Goal: Information Seeking & Learning: Compare options

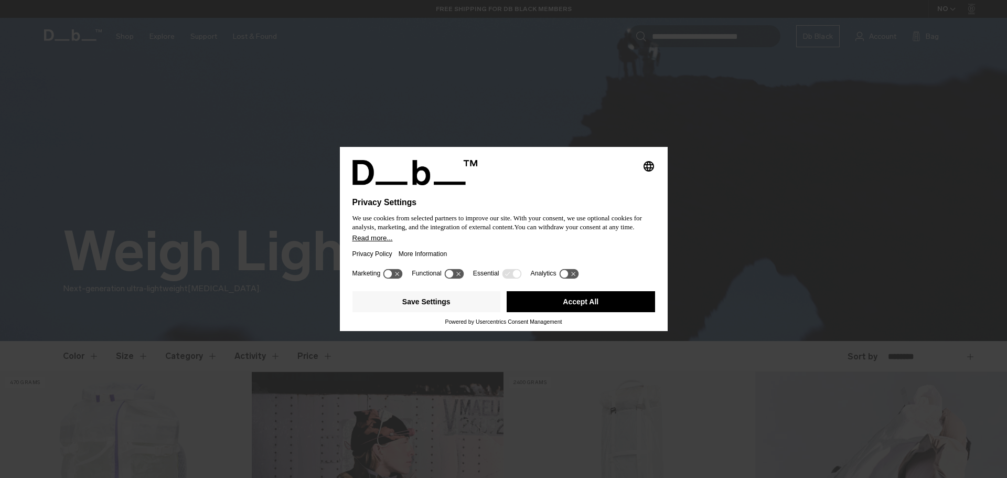
click at [590, 297] on button "Accept All" at bounding box center [581, 301] width 148 height 21
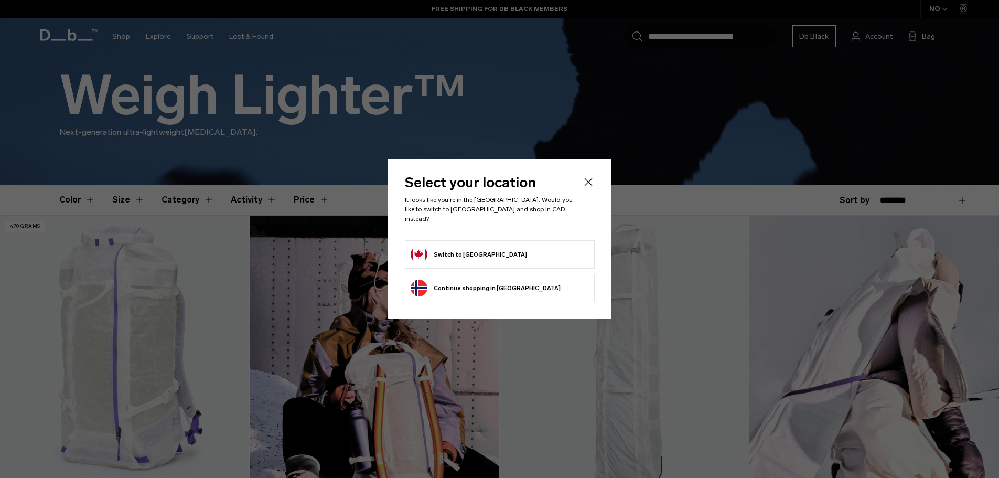
scroll to position [157, 0]
click at [484, 252] on form "Switch to Canada" at bounding box center [500, 254] width 178 height 17
click at [591, 187] on icon "Close" at bounding box center [588, 182] width 13 height 13
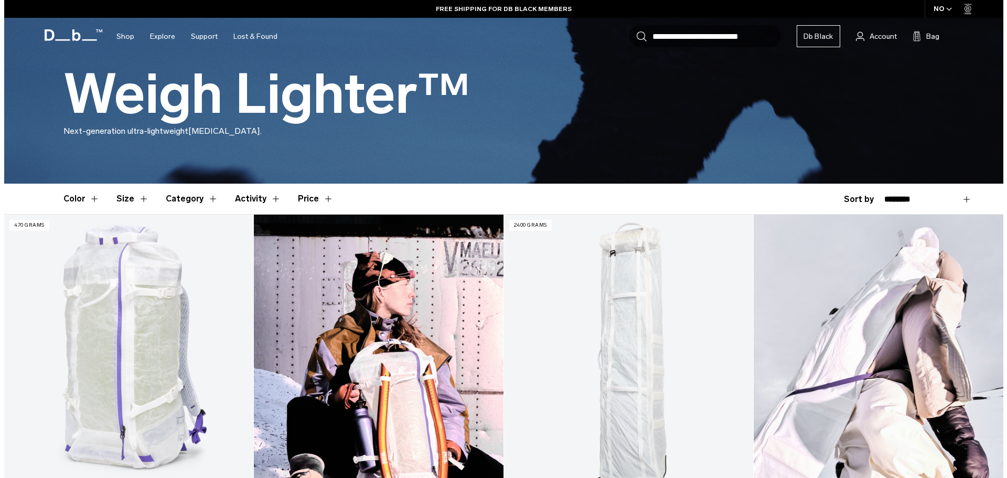
scroll to position [315, 0]
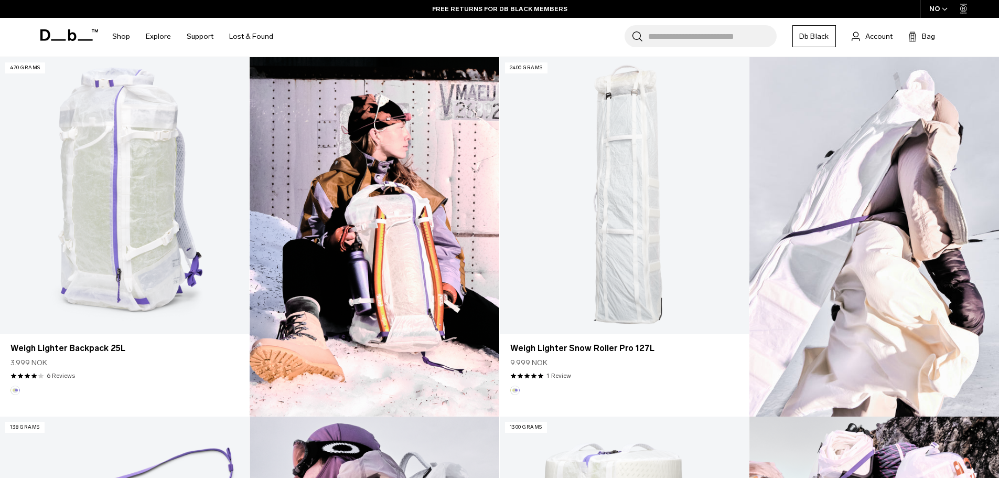
click at [944, 6] on span "button" at bounding box center [945, 9] width 6 height 8
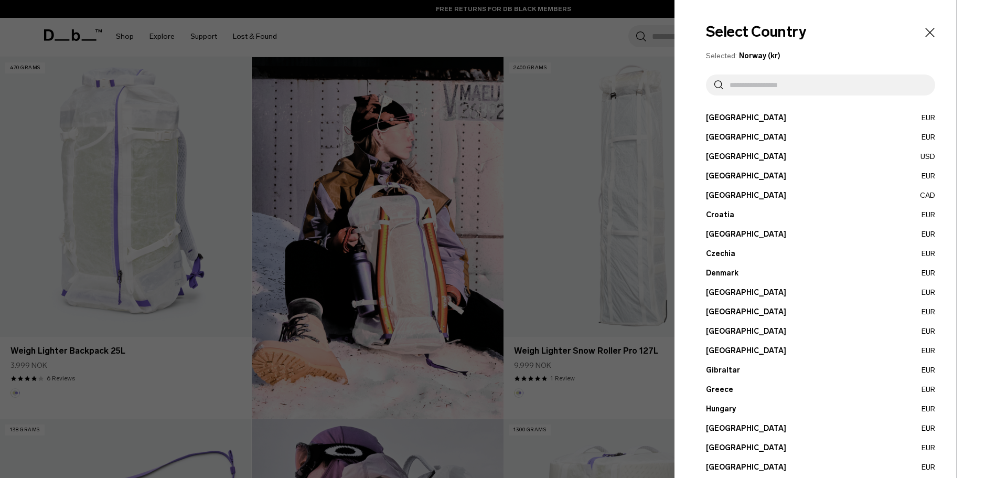
click at [712, 191] on button "Canada CAD" at bounding box center [820, 195] width 229 height 11
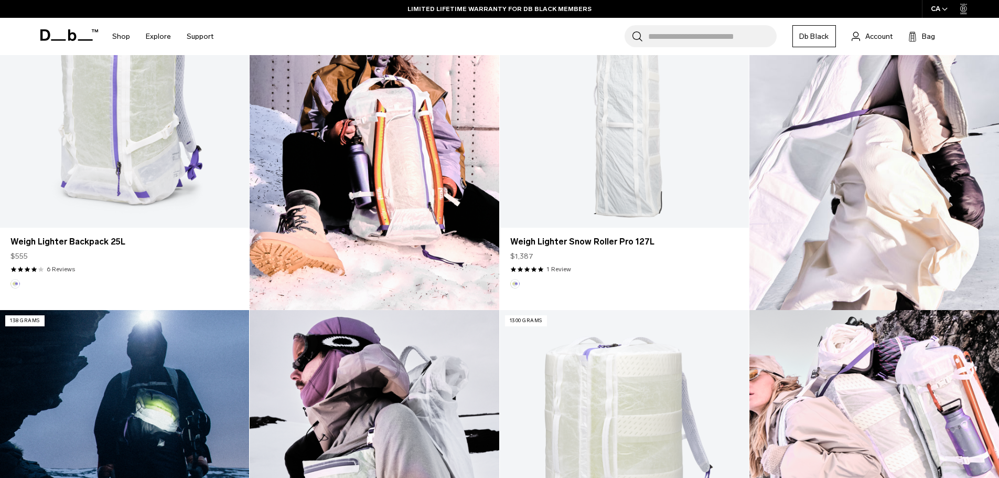
scroll to position [420, 0]
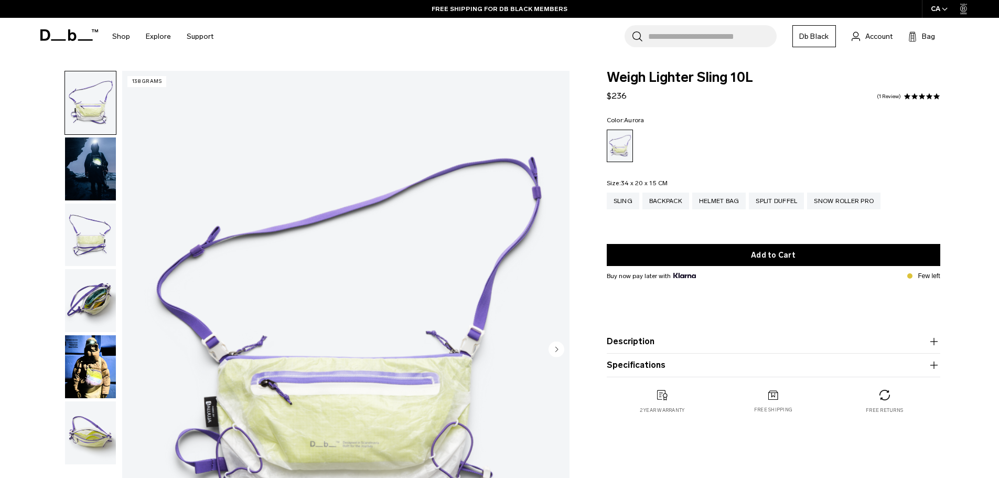
click at [77, 294] on img "button" at bounding box center [90, 300] width 51 height 63
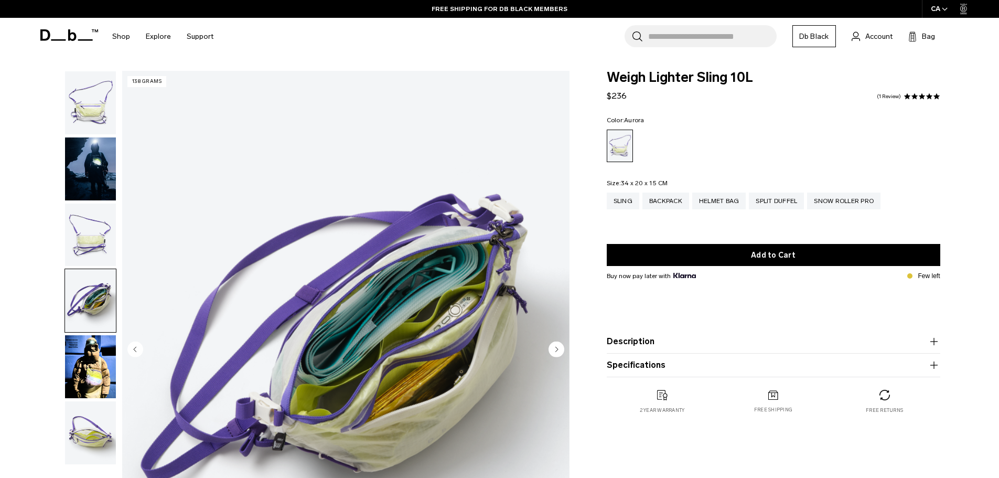
click at [103, 103] on img "button" at bounding box center [90, 102] width 51 height 63
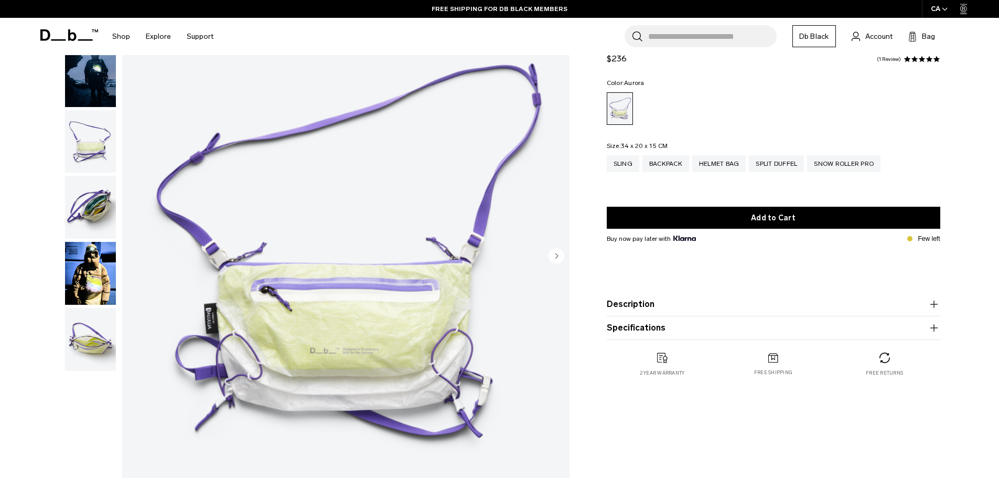
scroll to position [105, 0]
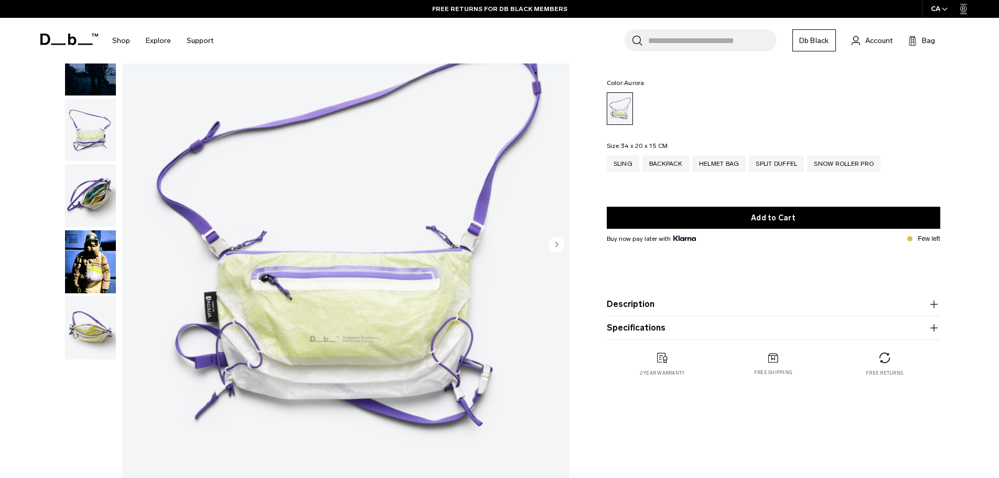
click at [101, 140] on img "button" at bounding box center [90, 130] width 51 height 63
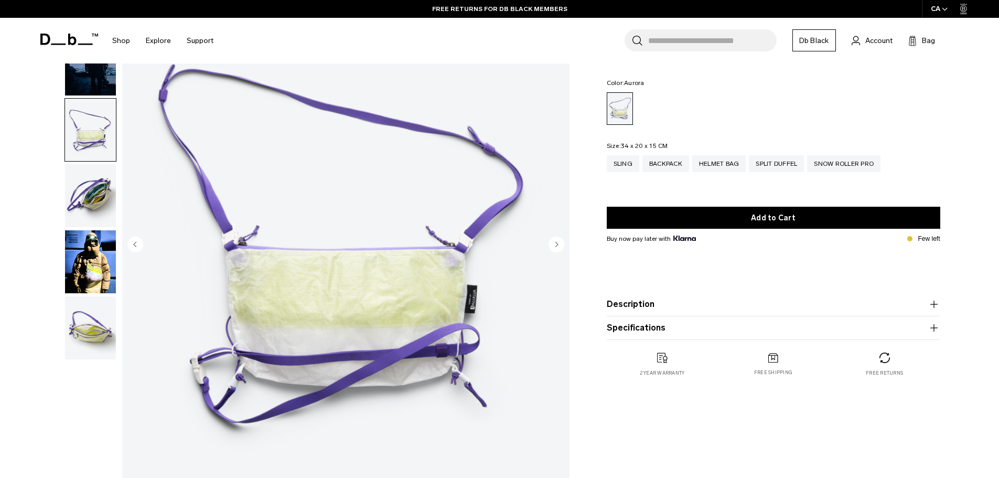
click at [100, 334] on img "button" at bounding box center [90, 327] width 51 height 63
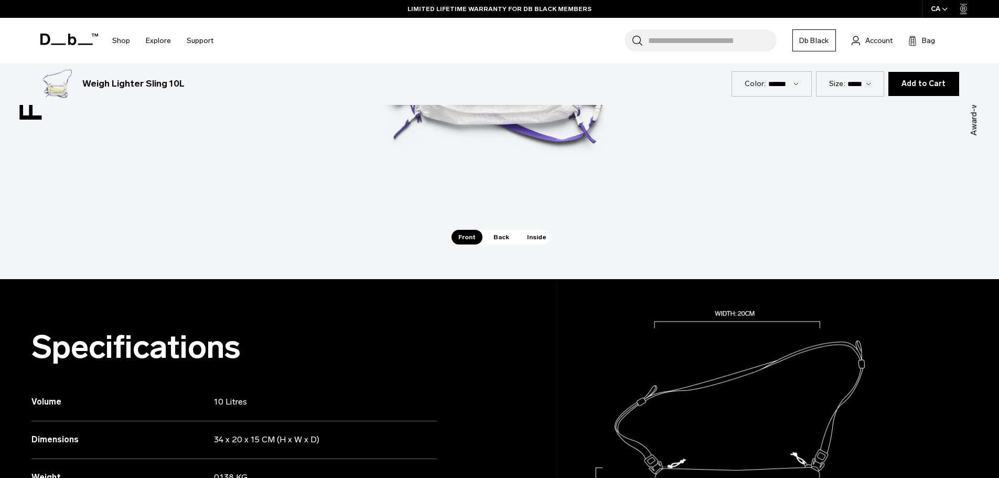
scroll to position [892, 0]
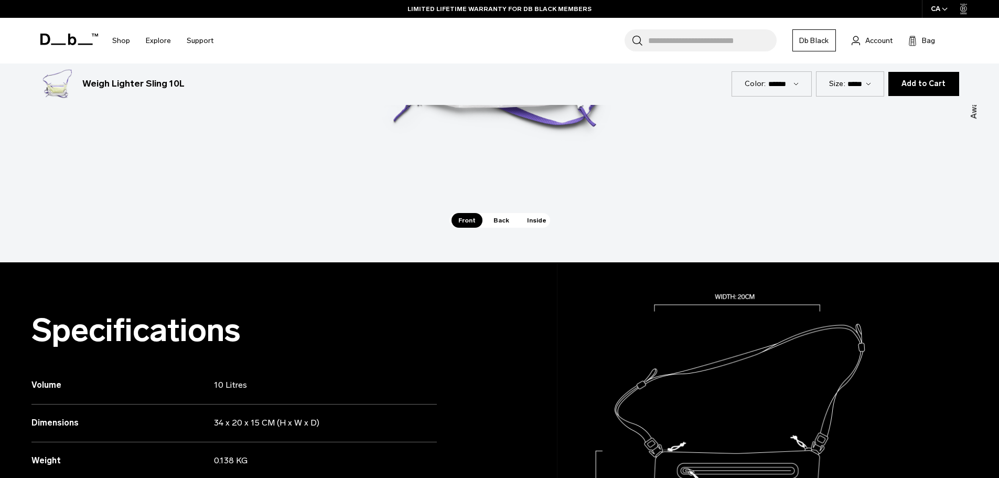
click at [492, 220] on span "Back" at bounding box center [501, 220] width 29 height 15
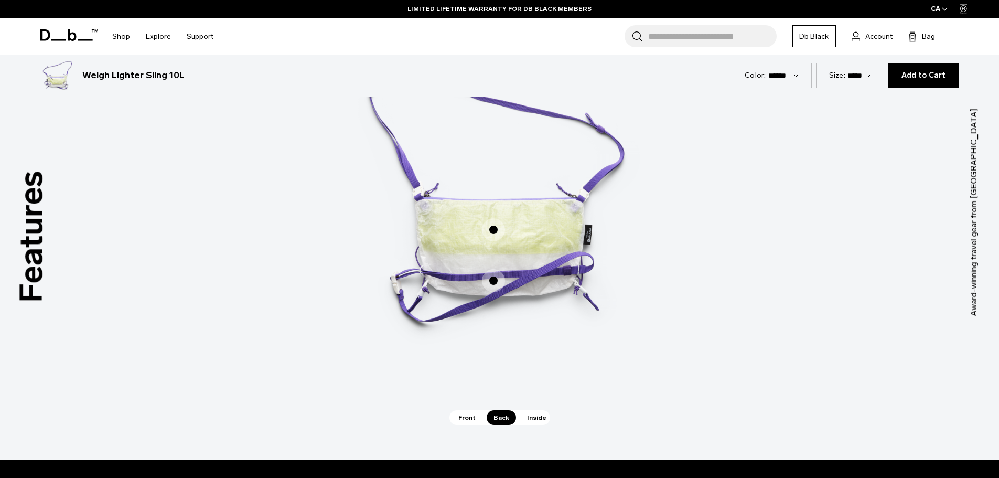
scroll to position [787, 0]
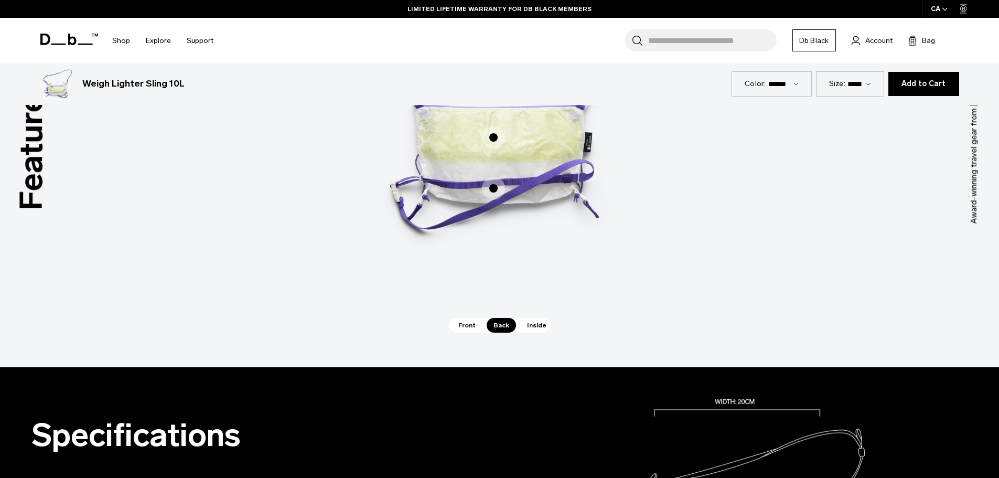
click at [539, 326] on span "Inside" at bounding box center [536, 325] width 33 height 15
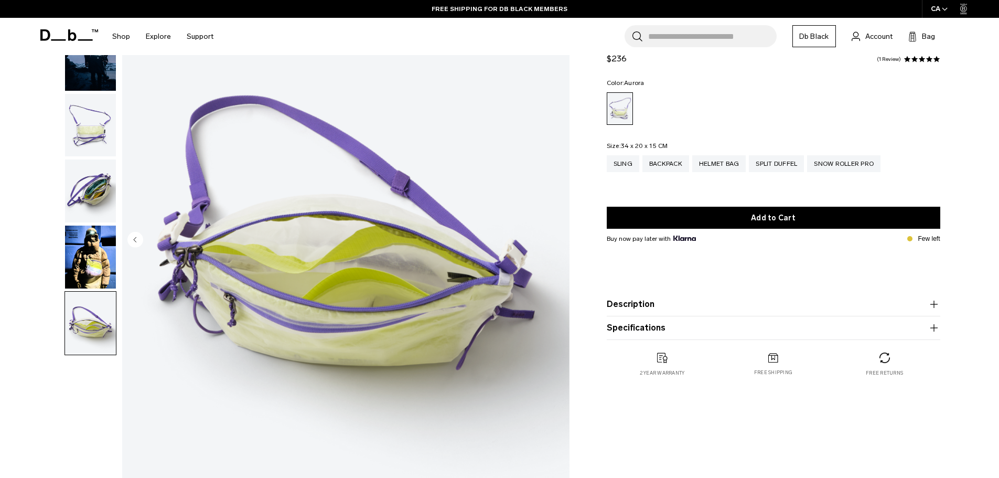
scroll to position [92, 0]
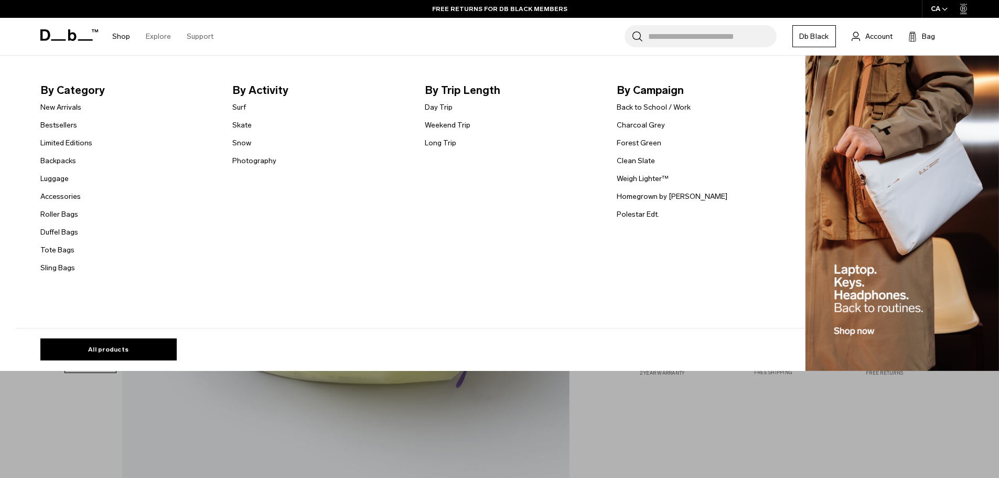
click at [119, 33] on link "Shop" at bounding box center [121, 36] width 18 height 37
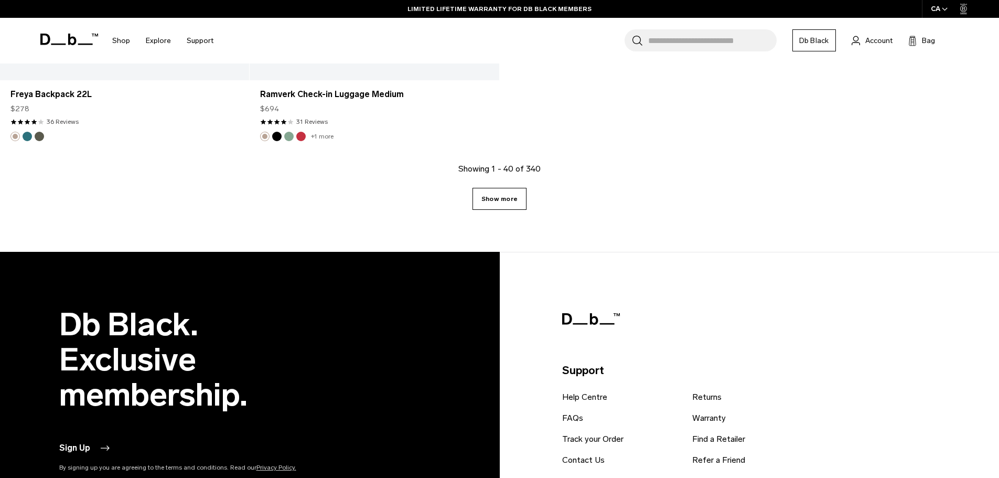
scroll to position [4452, 0]
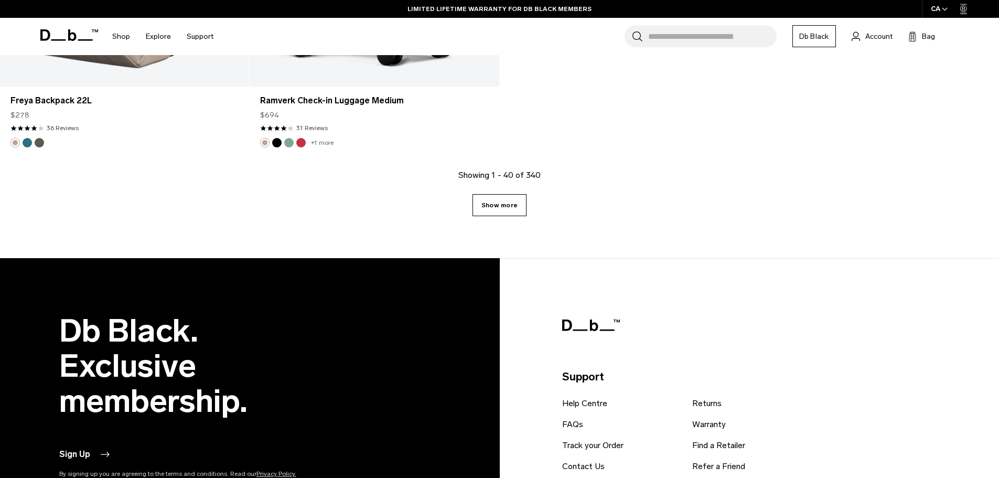
click at [500, 202] on link "Show more" at bounding box center [500, 205] width 54 height 22
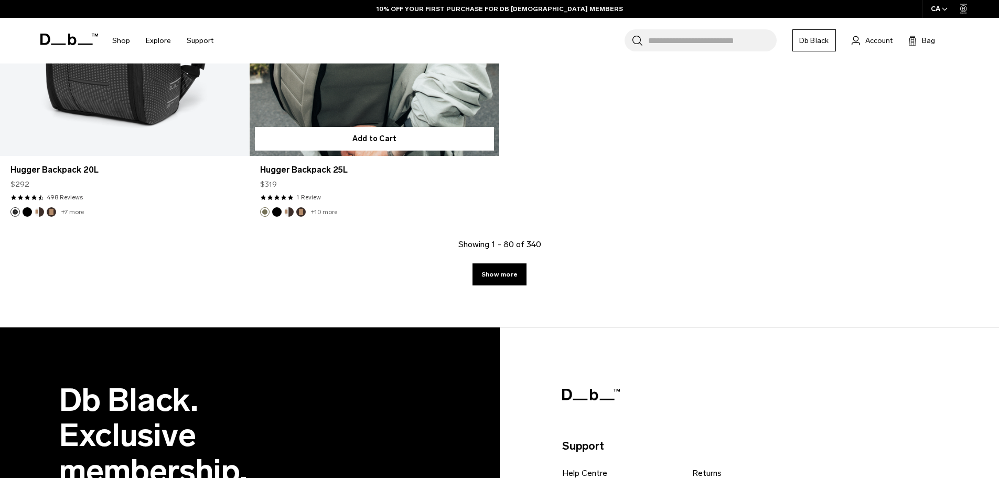
scroll to position [7995, 0]
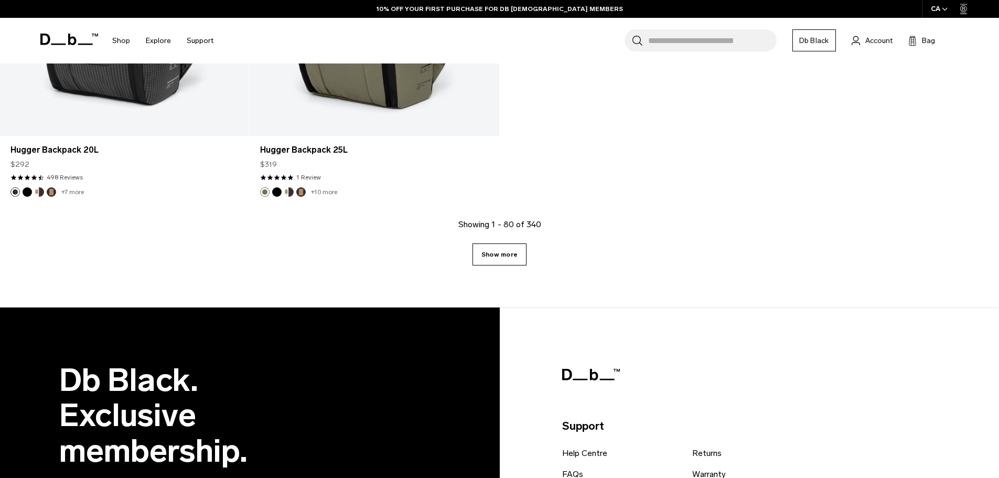
click at [497, 243] on link "Show more" at bounding box center [500, 254] width 54 height 22
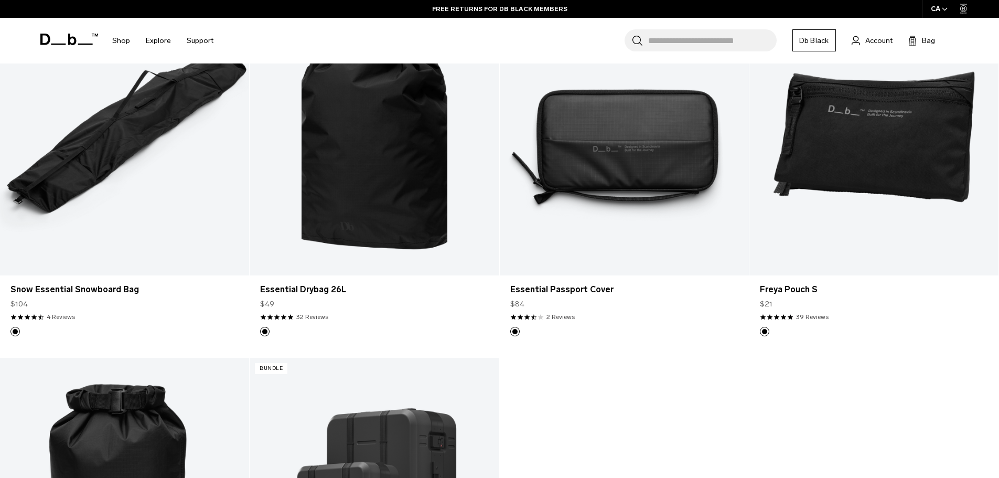
scroll to position [11405, 0]
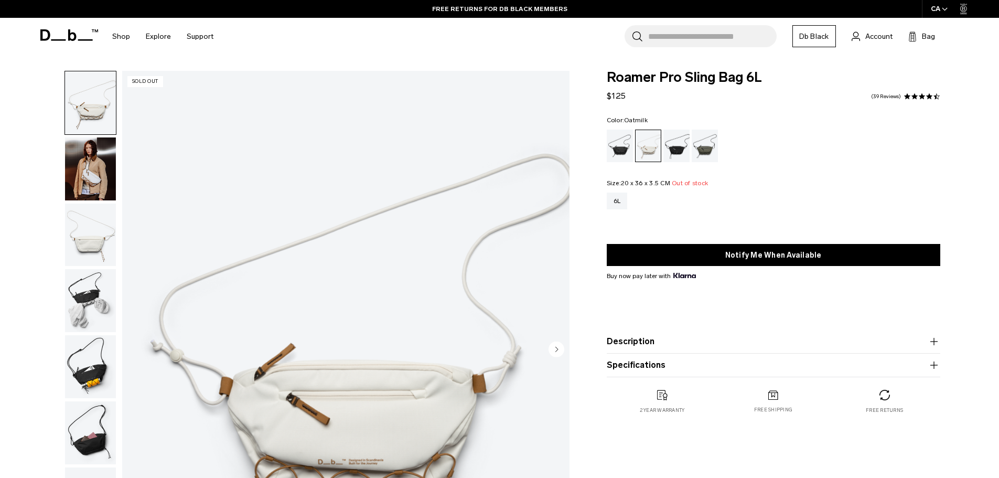
click at [77, 291] on img "button" at bounding box center [90, 300] width 51 height 63
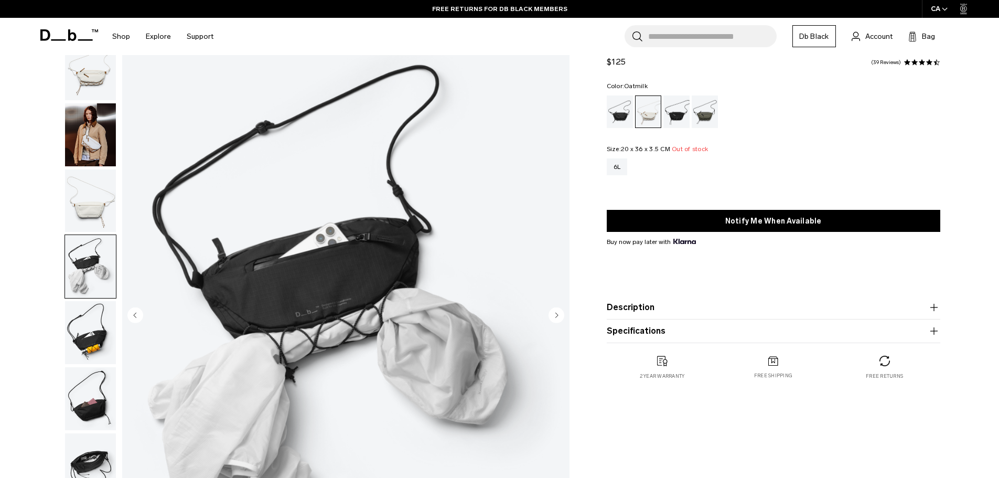
scroll to position [52, 0]
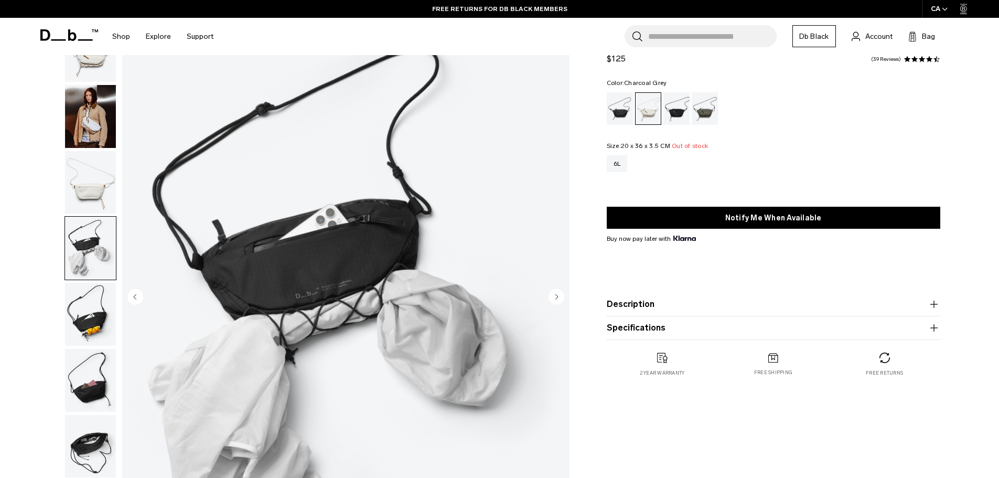
click at [678, 119] on div "Charcoal Grey" at bounding box center [677, 108] width 27 height 33
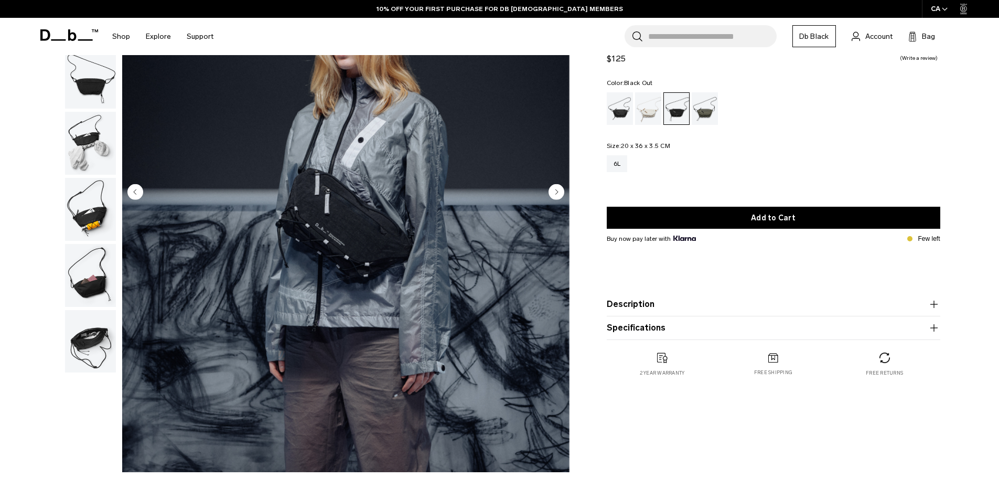
click at [621, 125] on div "Black Out" at bounding box center [620, 108] width 27 height 33
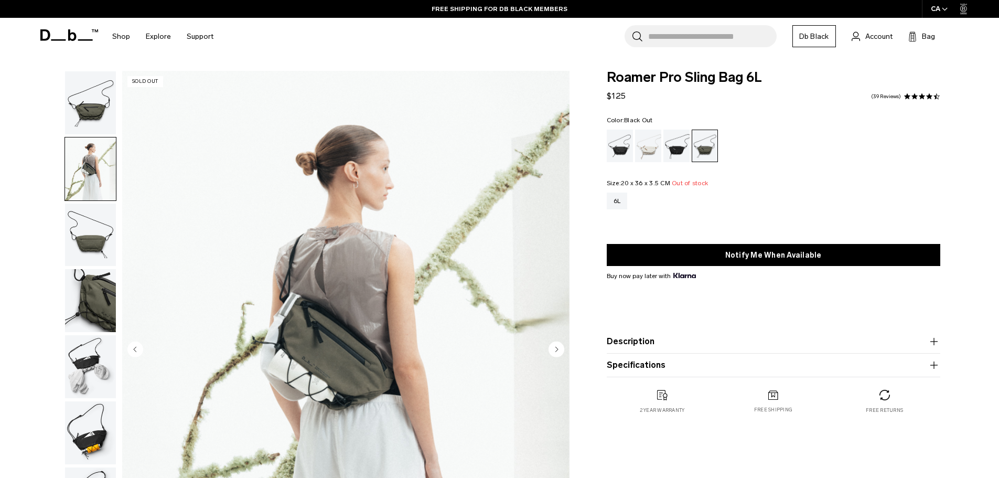
click at [621, 146] on div "Black Out" at bounding box center [620, 146] width 27 height 33
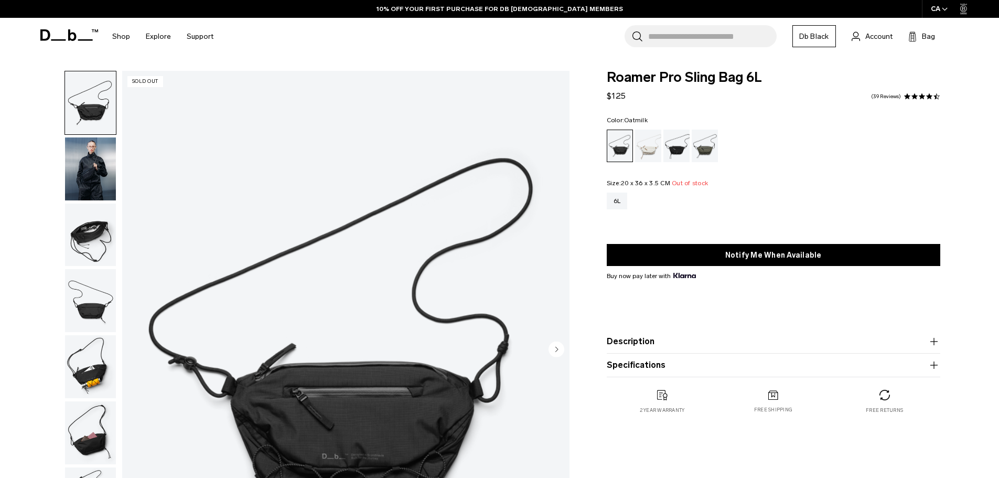
click at [643, 148] on div "Oatmilk" at bounding box center [648, 146] width 27 height 33
